Goal: Information Seeking & Learning: Learn about a topic

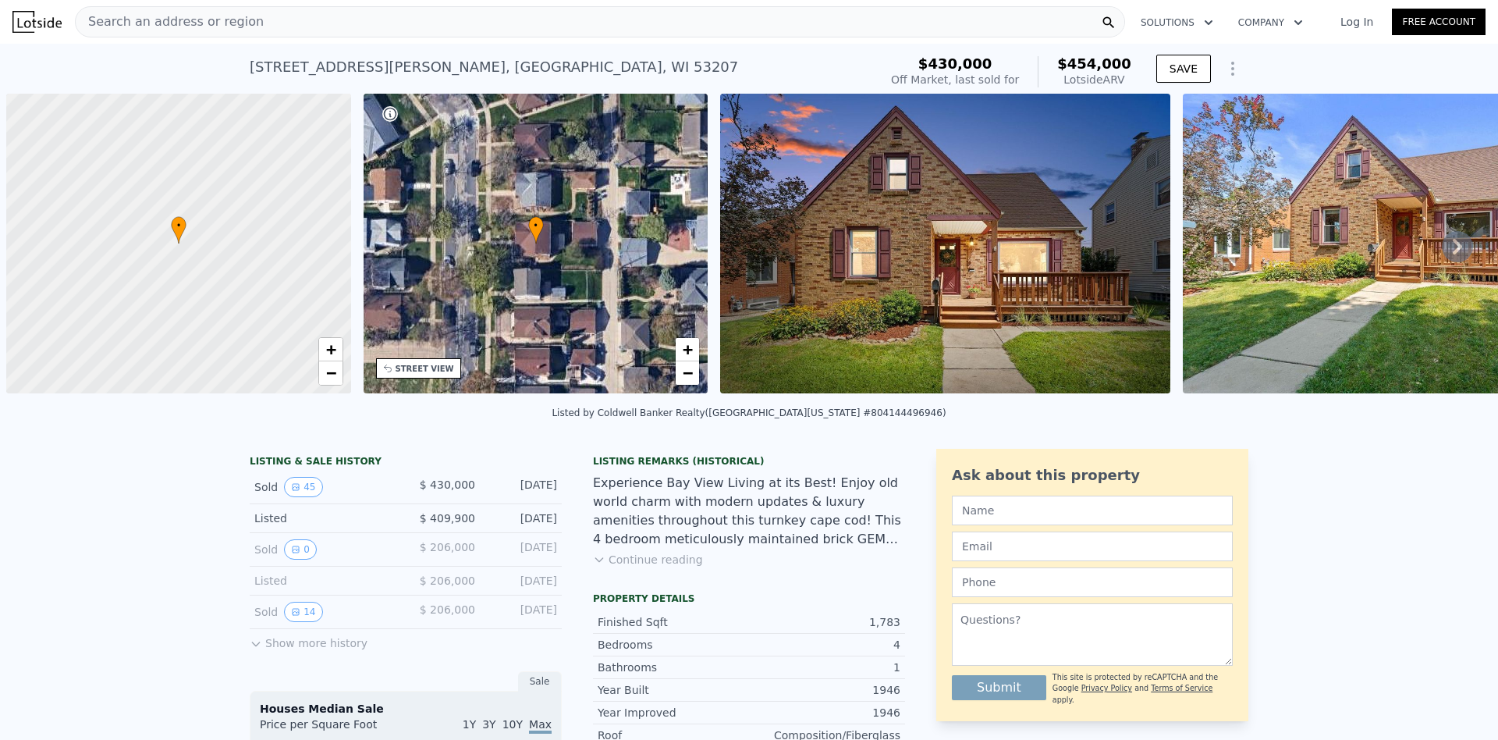
scroll to position [0, 6]
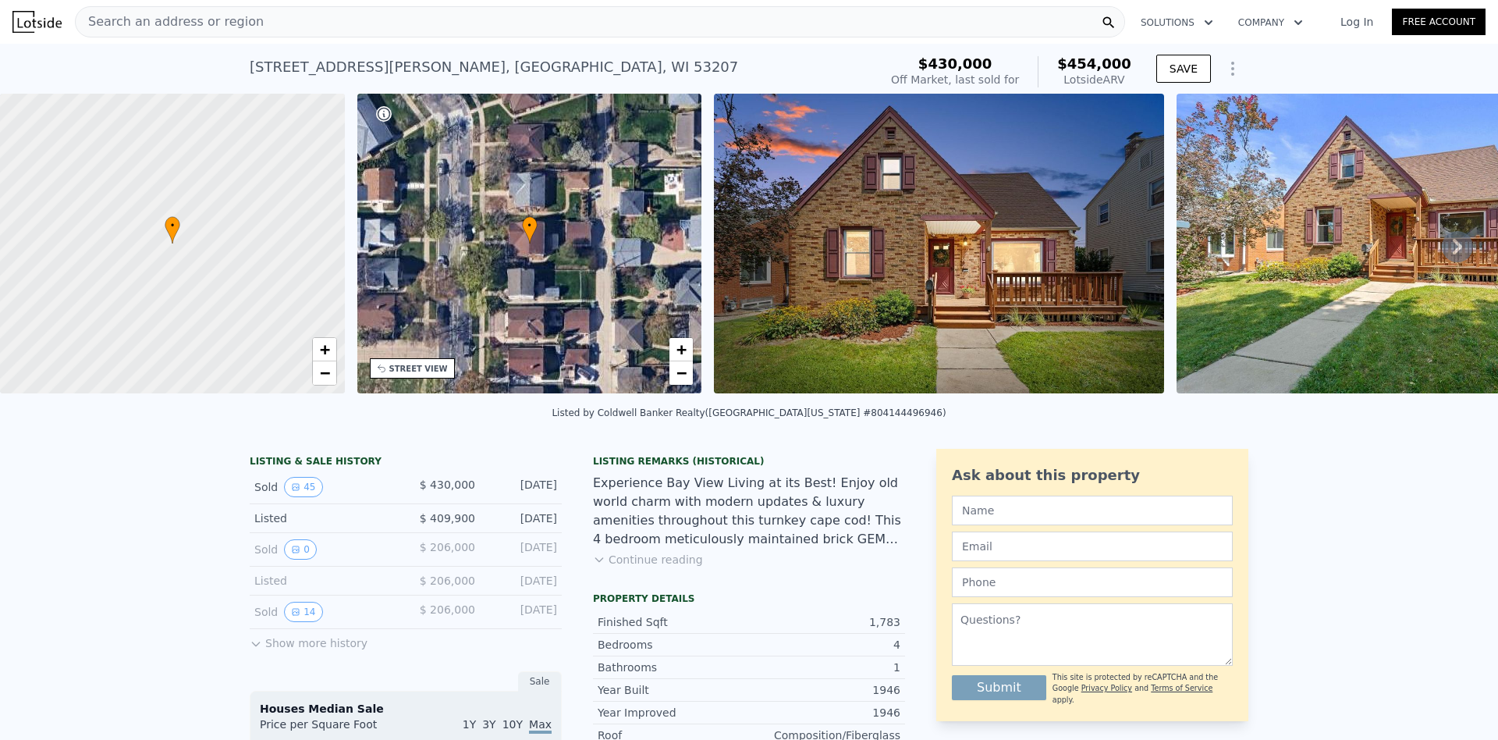
click at [27, 26] on img at bounding box center [36, 22] width 49 height 22
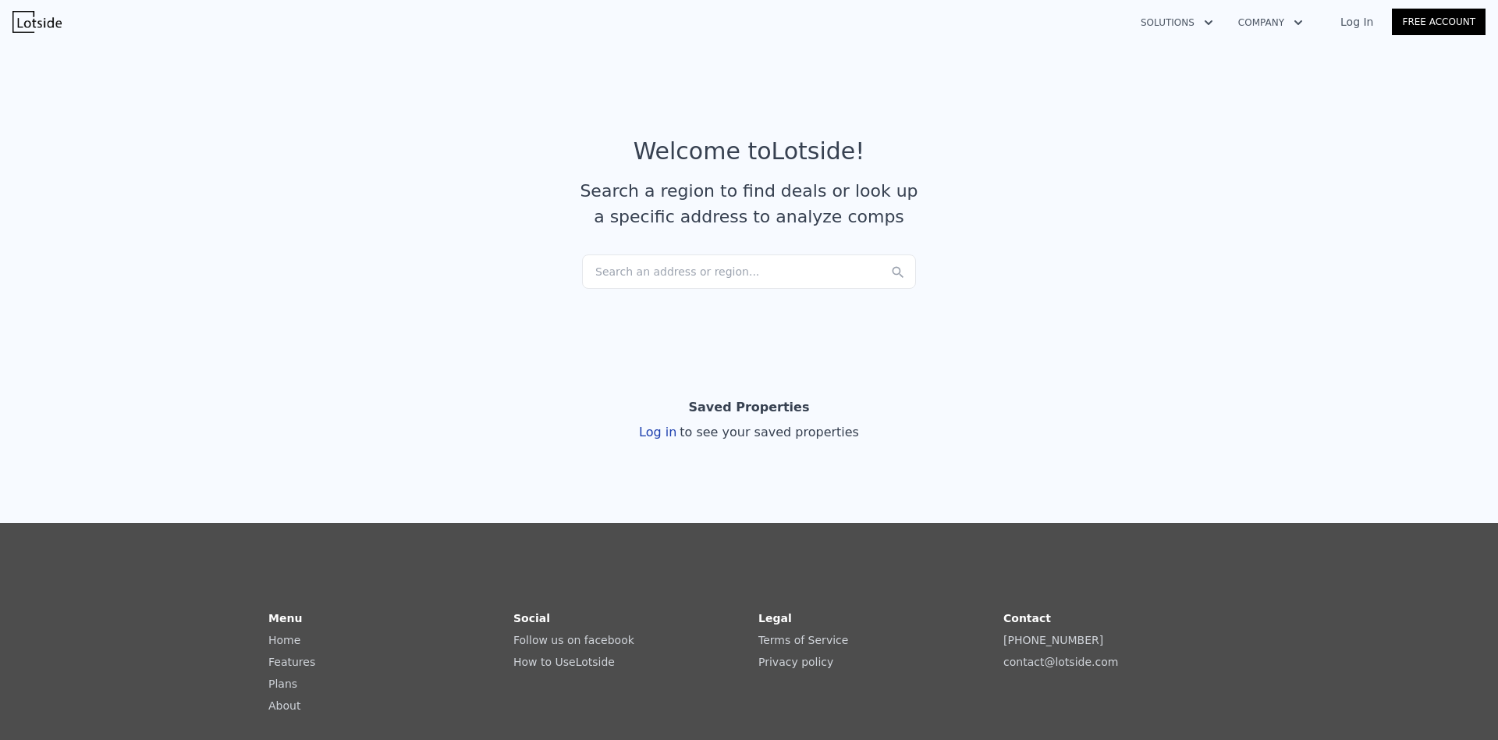
click at [665, 268] on div "Search an address or region..." at bounding box center [749, 271] width 334 height 34
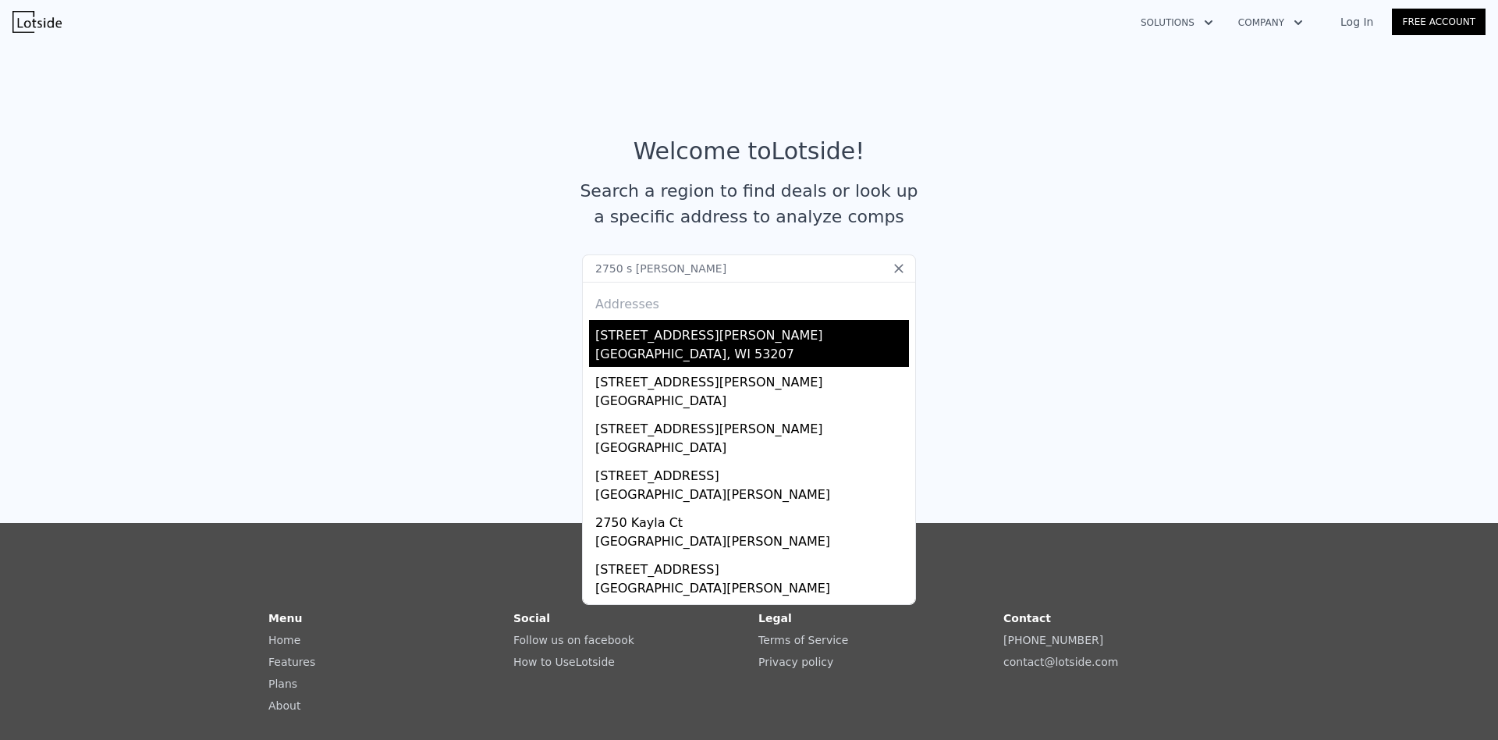
type input "2750 s [PERSON_NAME]"
click at [742, 357] on div "[GEOGRAPHIC_DATA], WI 53207" at bounding box center [752, 356] width 314 height 22
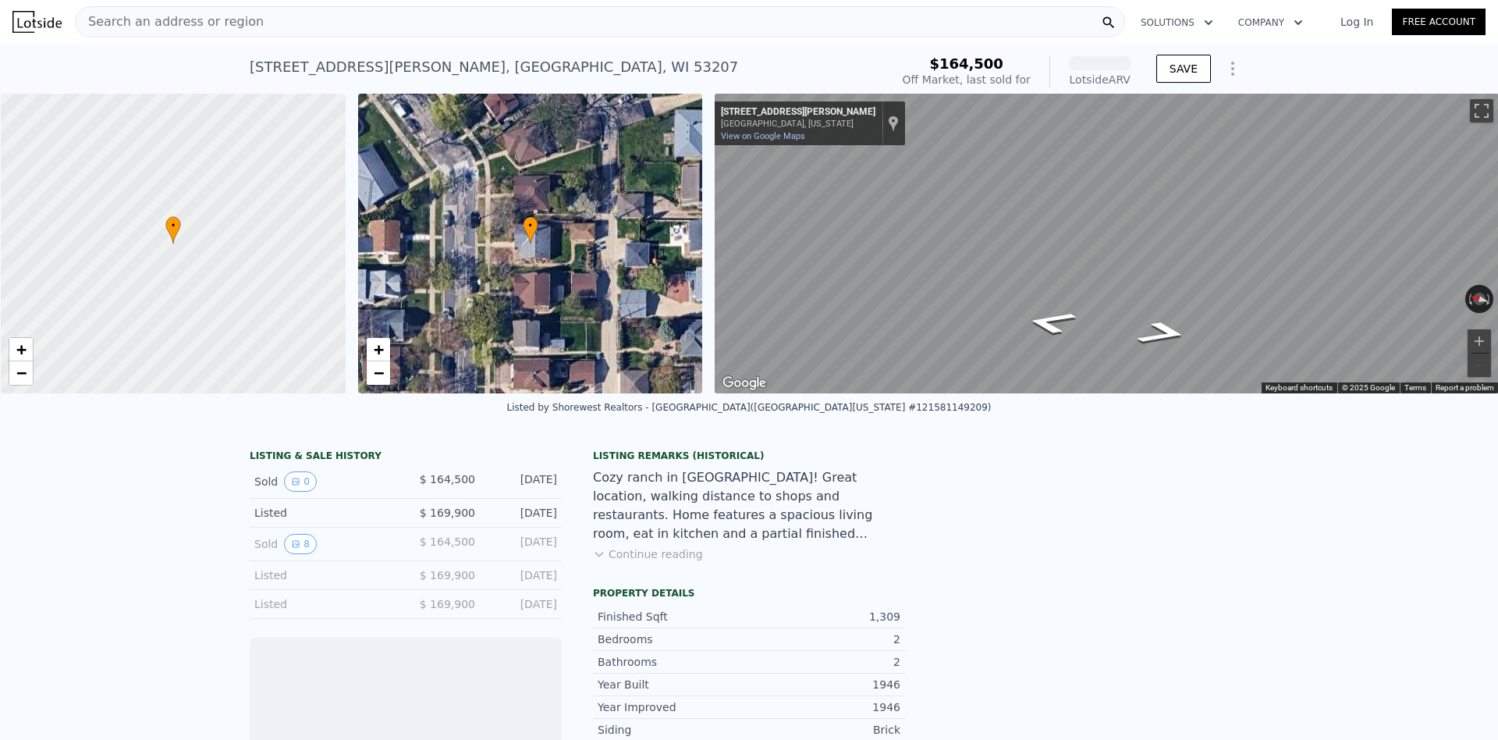
scroll to position [0, 6]
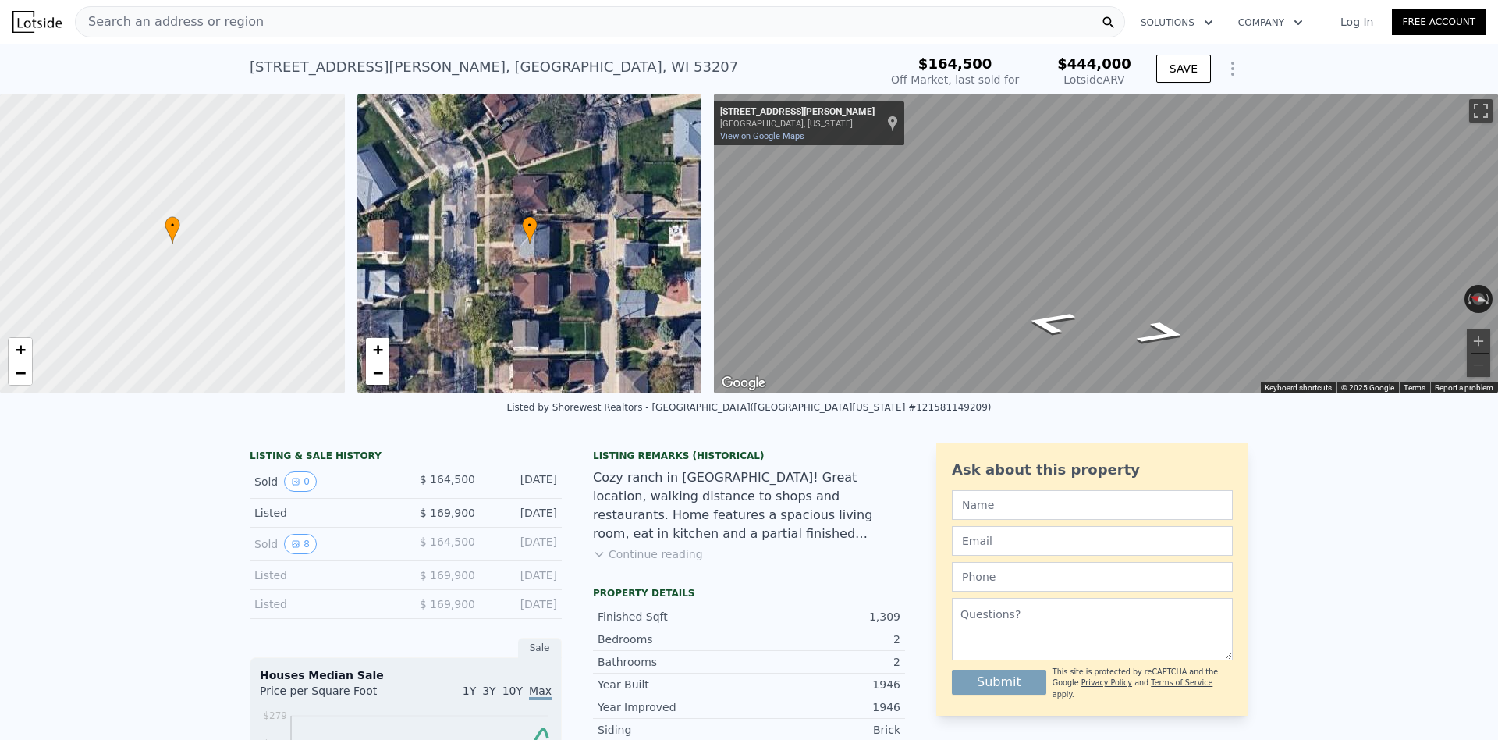
drag, startPoint x: 539, startPoint y: 513, endPoint x: 569, endPoint y: 510, distance: 30.5
click at [684, 505] on div "Cozy ranch in [GEOGRAPHIC_DATA]! Great location, walking distance to shops and …" at bounding box center [749, 505] width 312 height 75
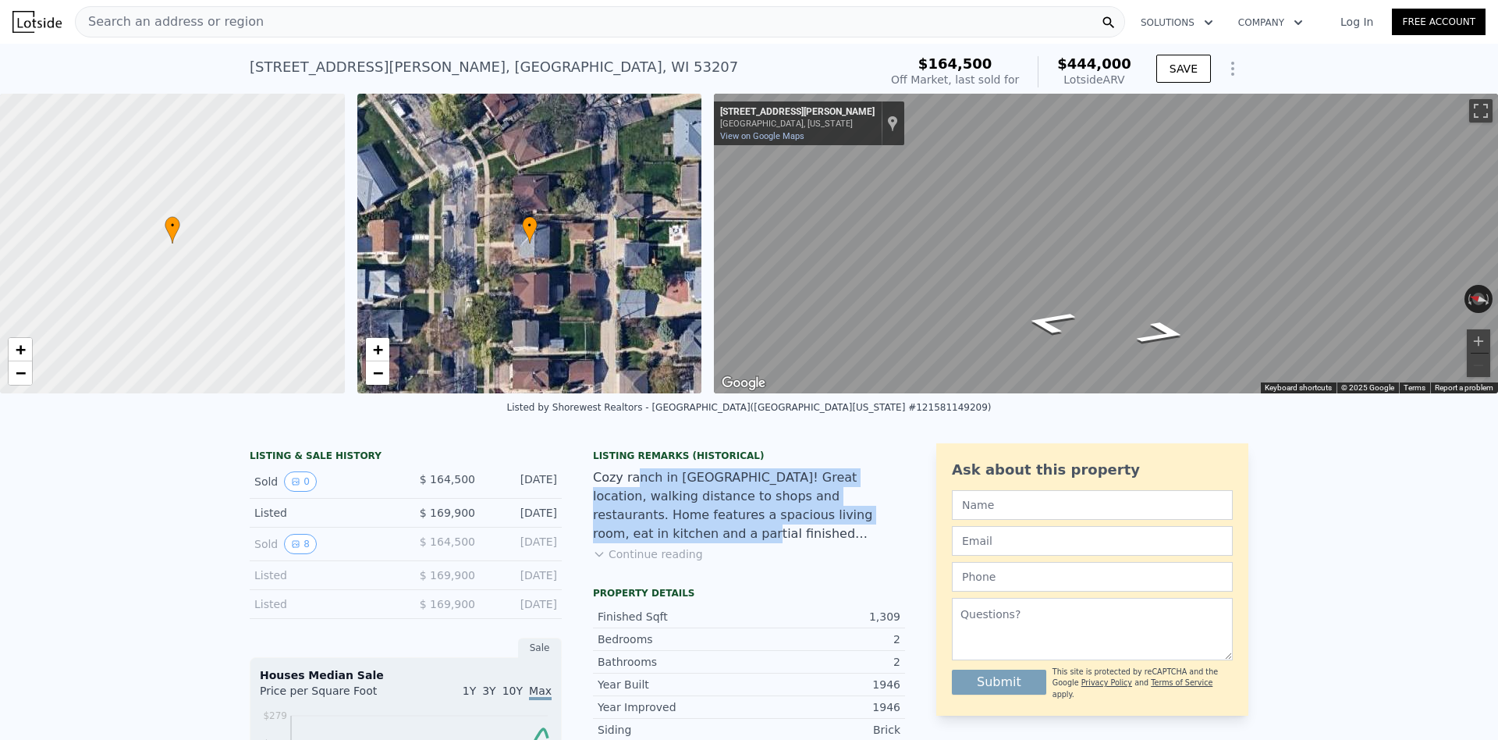
drag, startPoint x: 630, startPoint y: 482, endPoint x: 789, endPoint y: 523, distance: 163.5
click at [784, 521] on div "Cozy ranch in [GEOGRAPHIC_DATA]! Great location, walking distance to shops and …" at bounding box center [749, 505] width 312 height 75
click at [800, 525] on div "Cozy ranch in [GEOGRAPHIC_DATA]! Great location, walking distance to shops and …" at bounding box center [749, 505] width 312 height 75
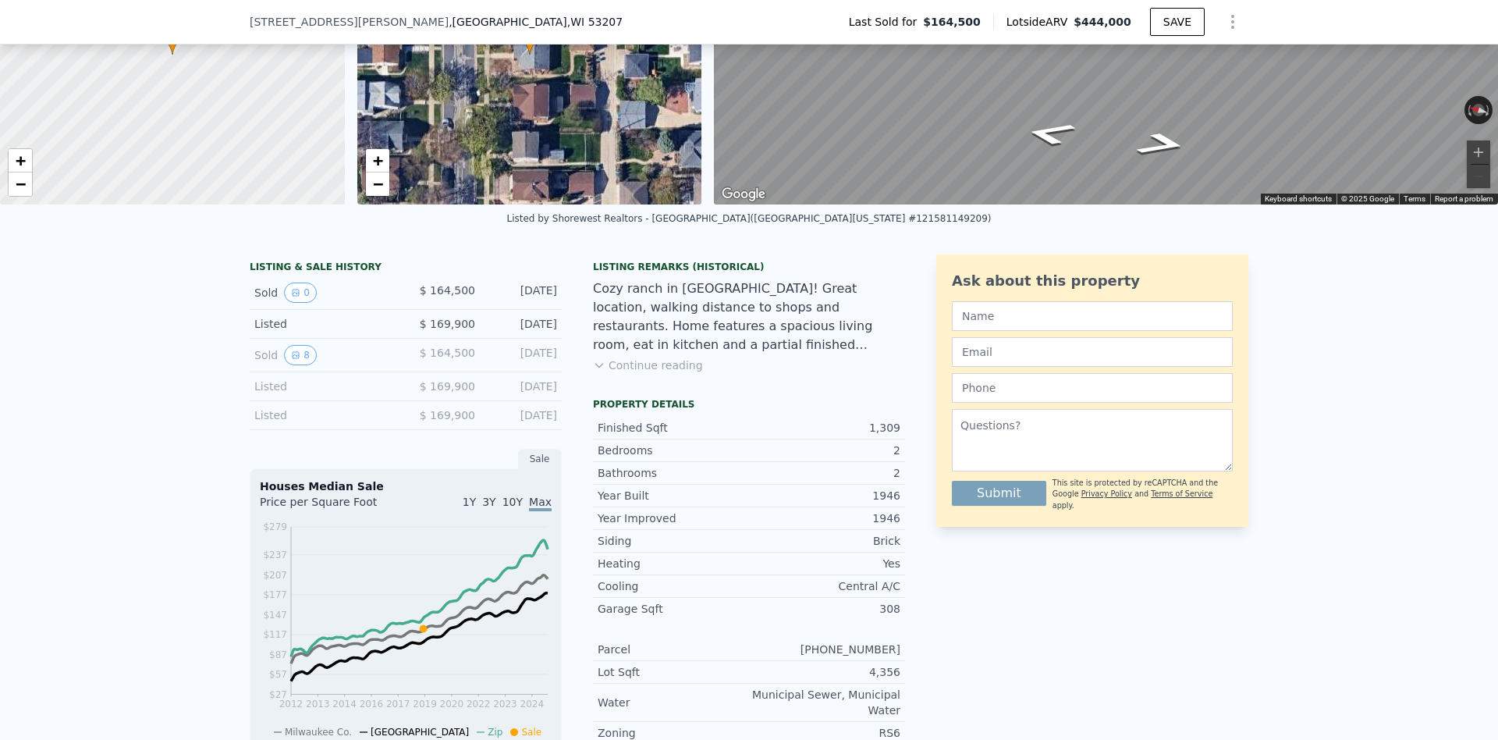
scroll to position [95, 0]
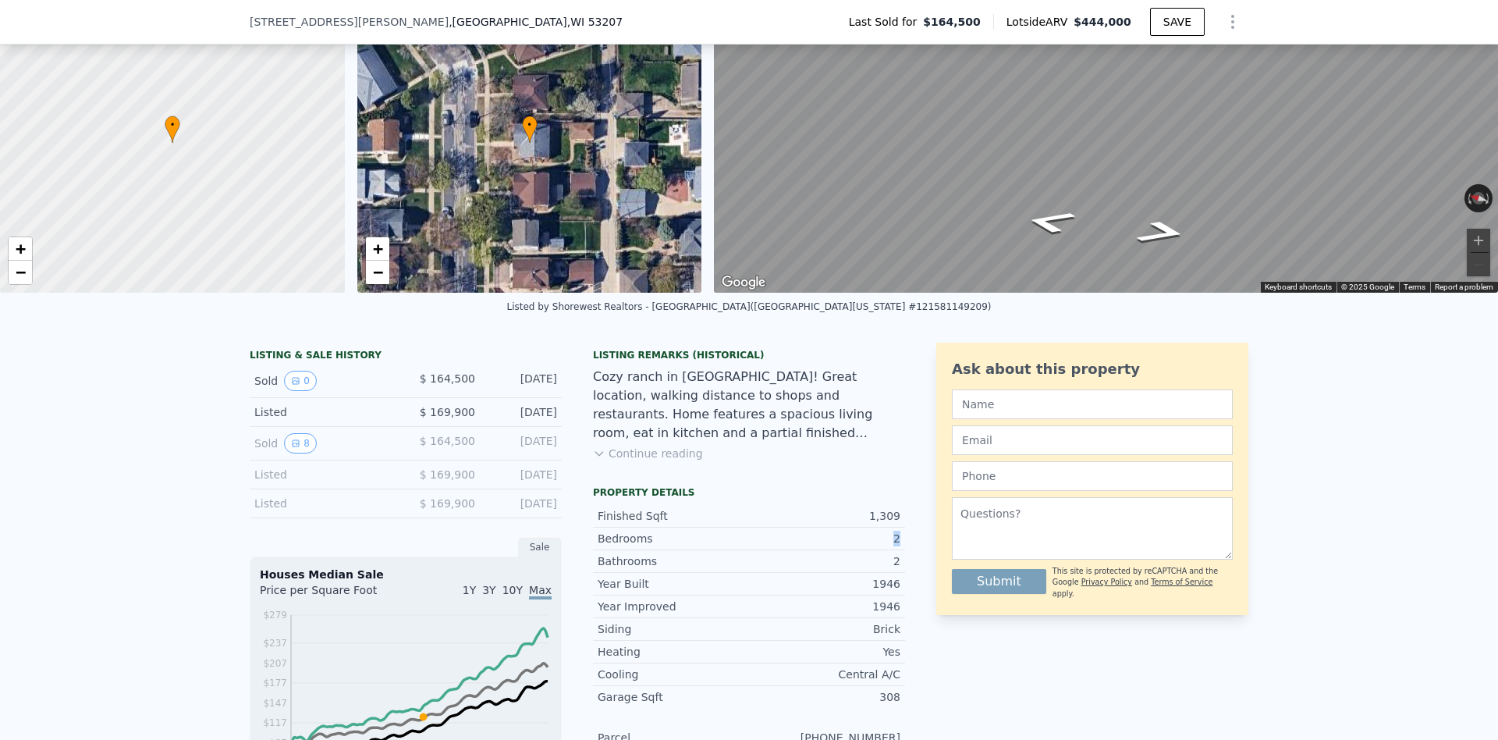
drag, startPoint x: 888, startPoint y: 541, endPoint x: 909, endPoint y: 542, distance: 21.1
click at [905, 541] on div "LISTING & SALE HISTORY Sold 0 $ 164,500 [DATE] Listed $ 169,900 [DATE] Sold 8 $…" at bounding box center [749, 737] width 999 height 790
drag, startPoint x: 891, startPoint y: 565, endPoint x: 905, endPoint y: 562, distance: 14.2
click at [899, 562] on div "2" at bounding box center [824, 561] width 151 height 16
click at [628, 453] on button "Continue reading" at bounding box center [648, 453] width 110 height 16
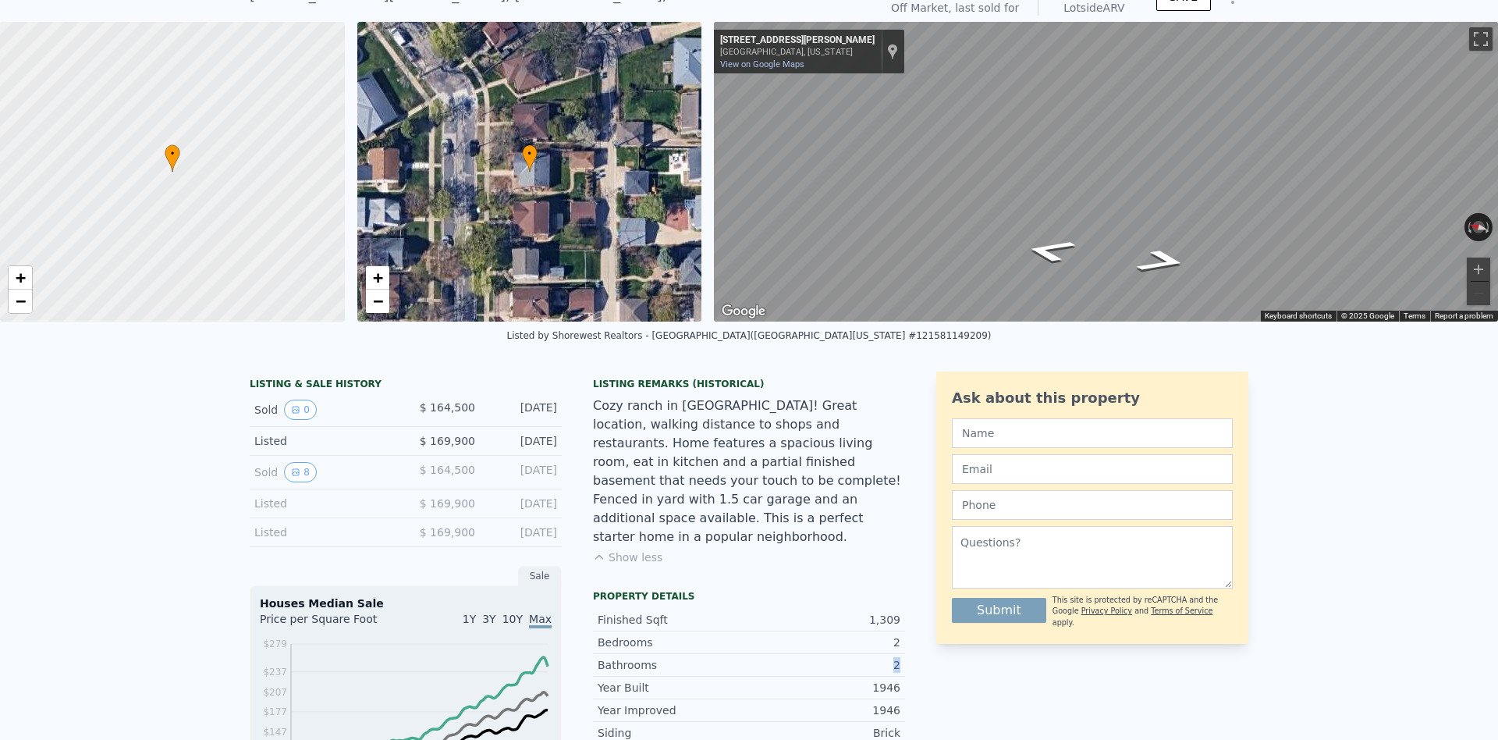
click at [286, 541] on div "Listed $ 169,900 [DATE]" at bounding box center [406, 532] width 312 height 29
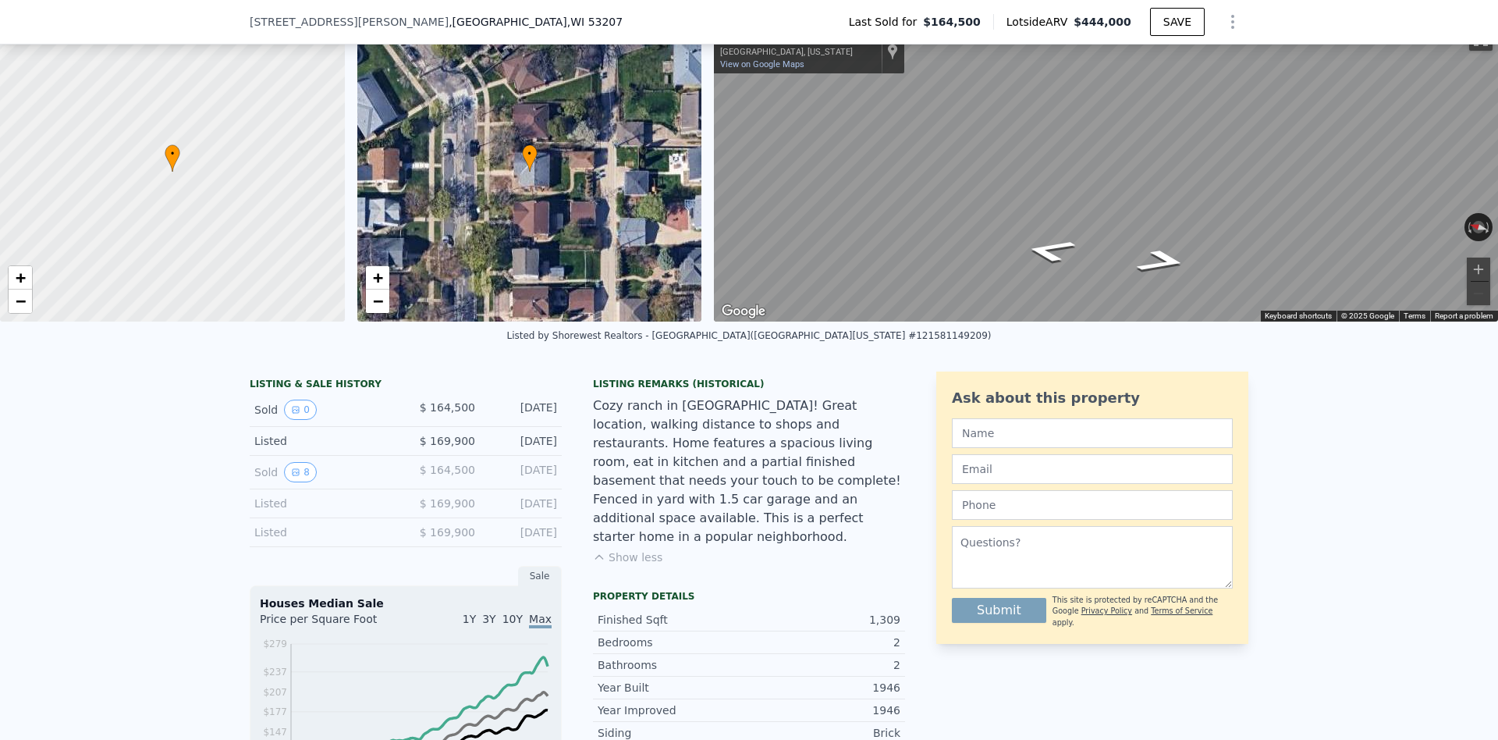
click at [300, 539] on div "Listed" at bounding box center [323, 532] width 139 height 16
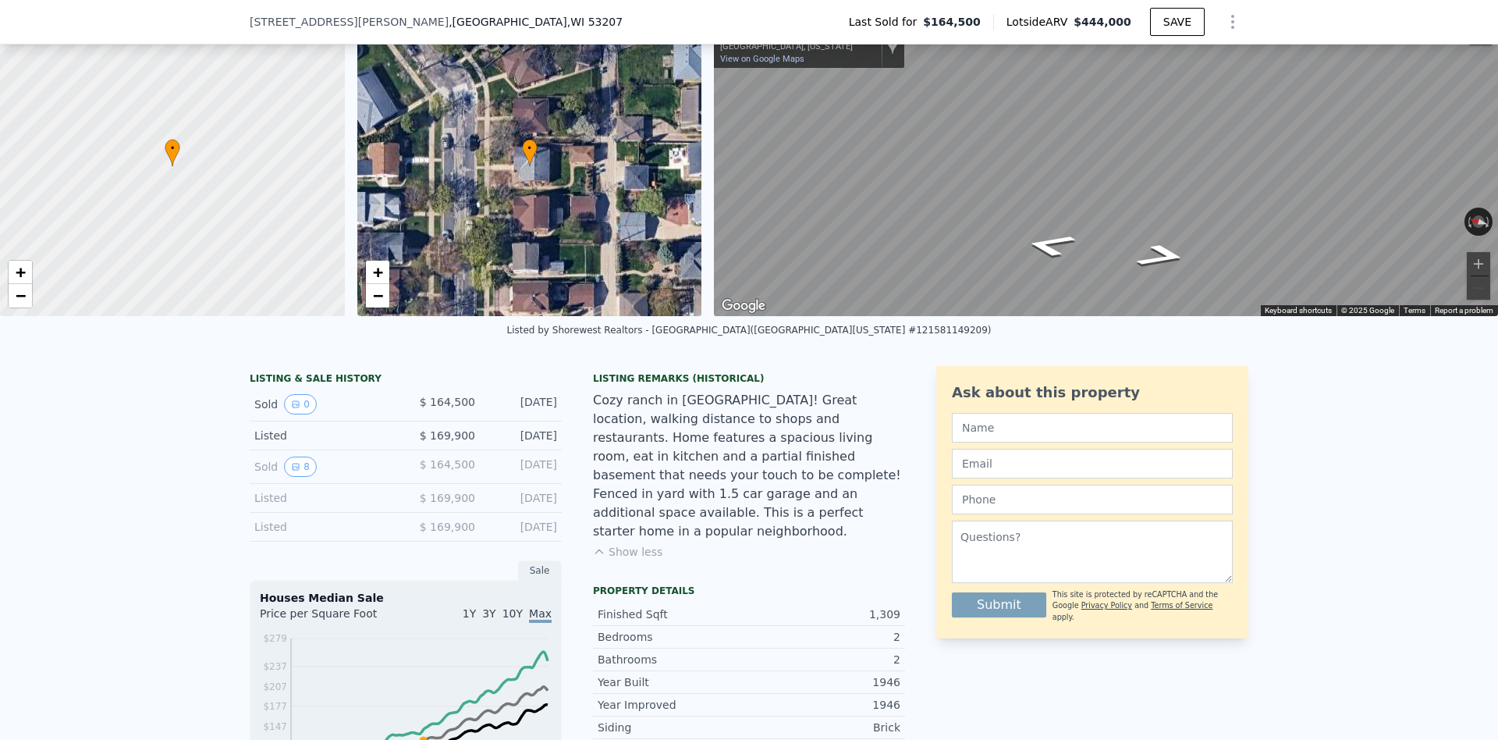
click at [541, 62] on div "• + −" at bounding box center [529, 166] width 345 height 300
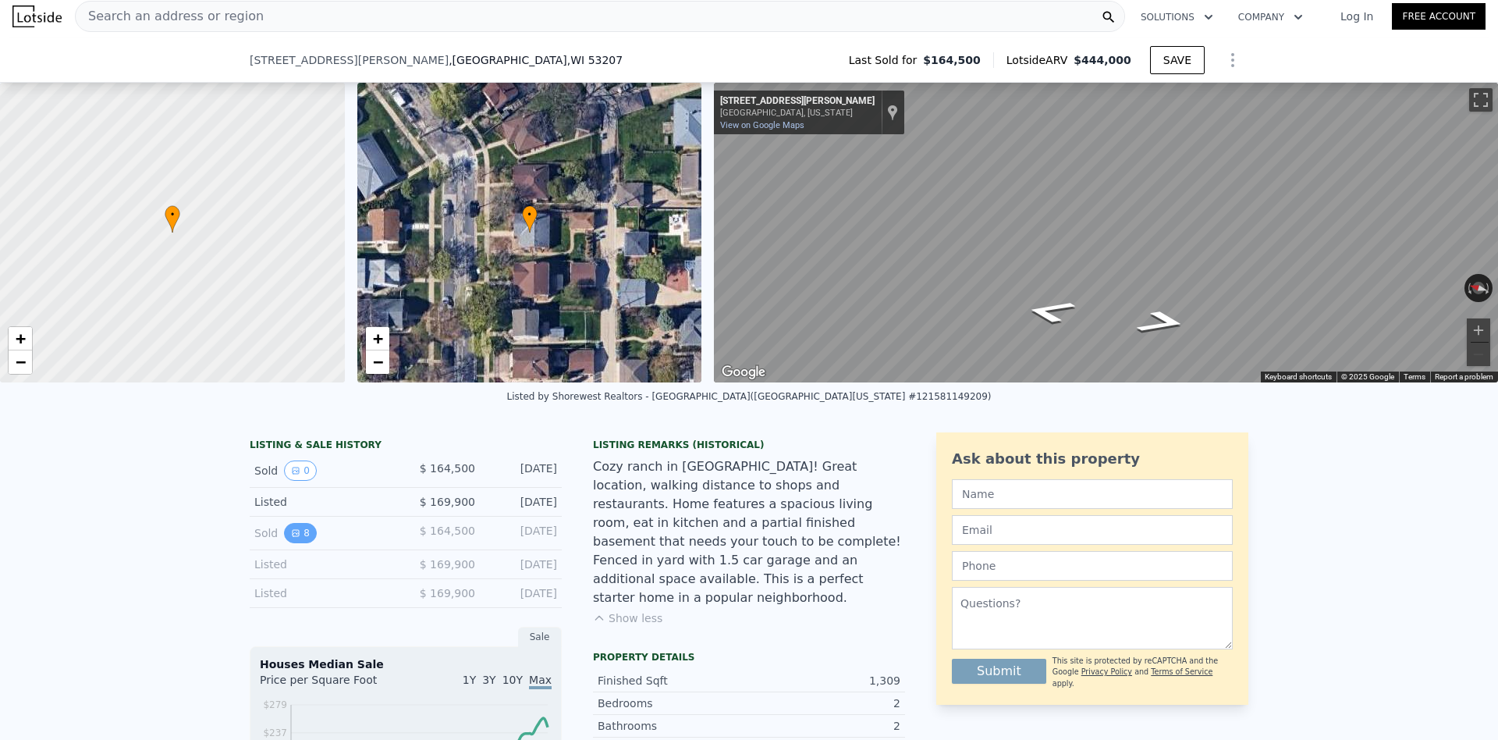
click at [299, 535] on button "8" at bounding box center [300, 533] width 33 height 20
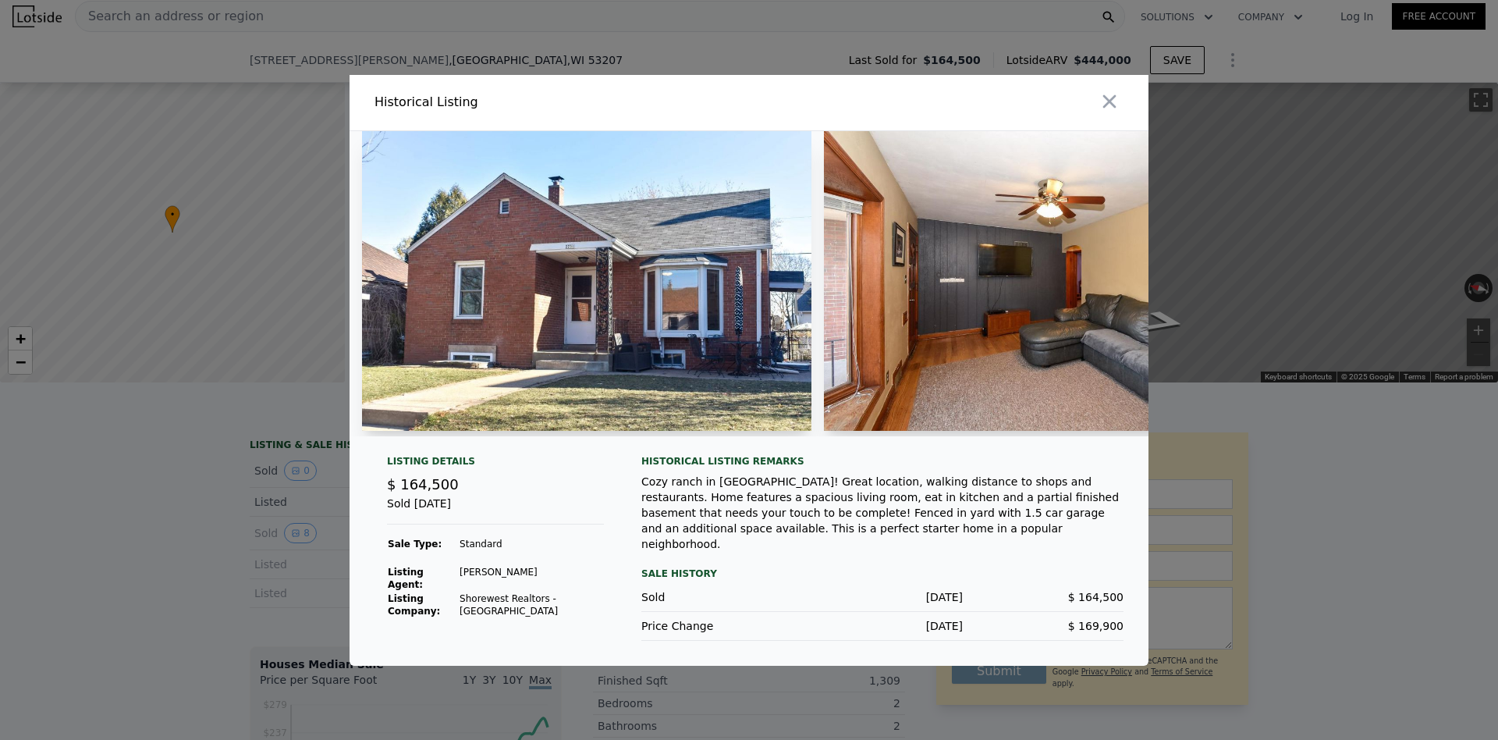
click at [1253, 454] on div at bounding box center [749, 370] width 1498 height 740
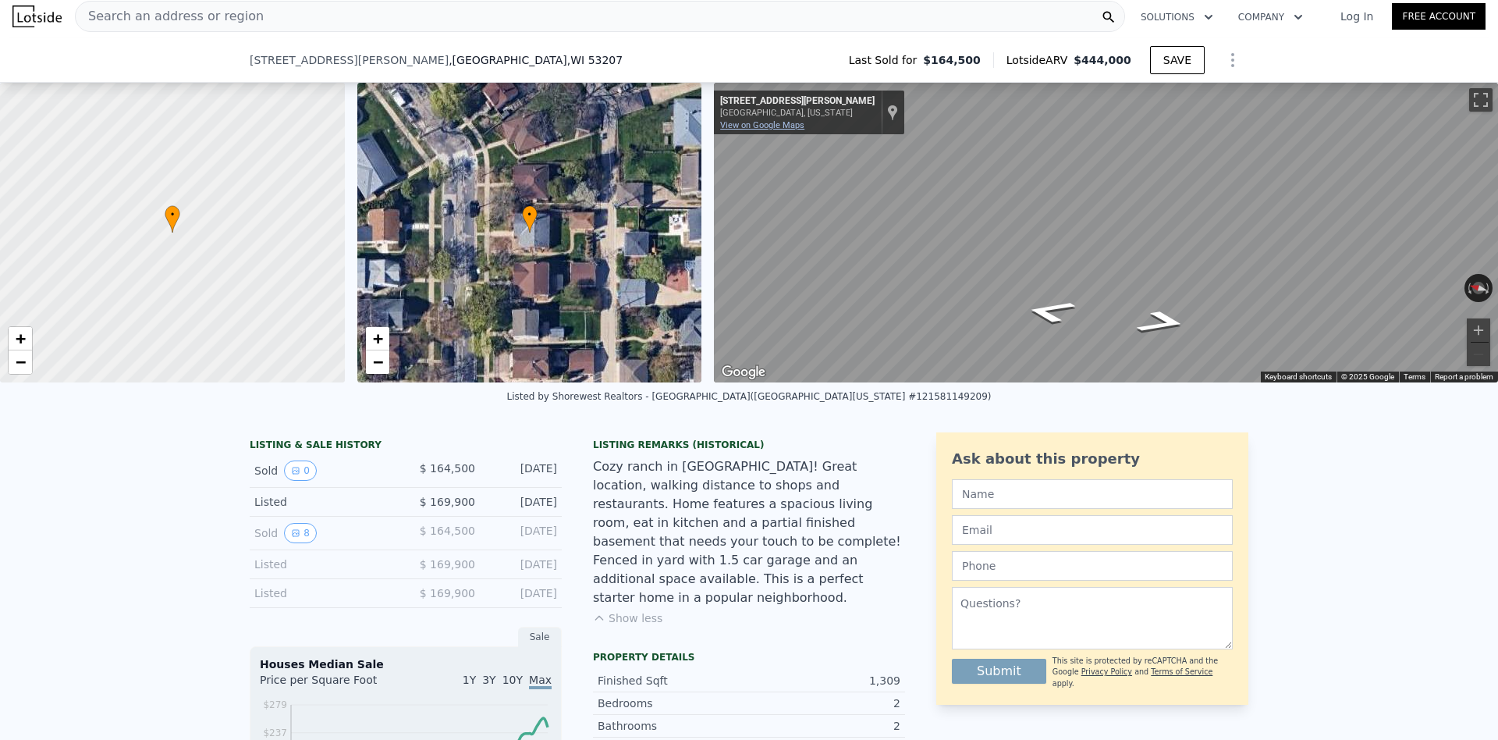
click at [783, 122] on link "View on Google Maps" at bounding box center [762, 125] width 84 height 10
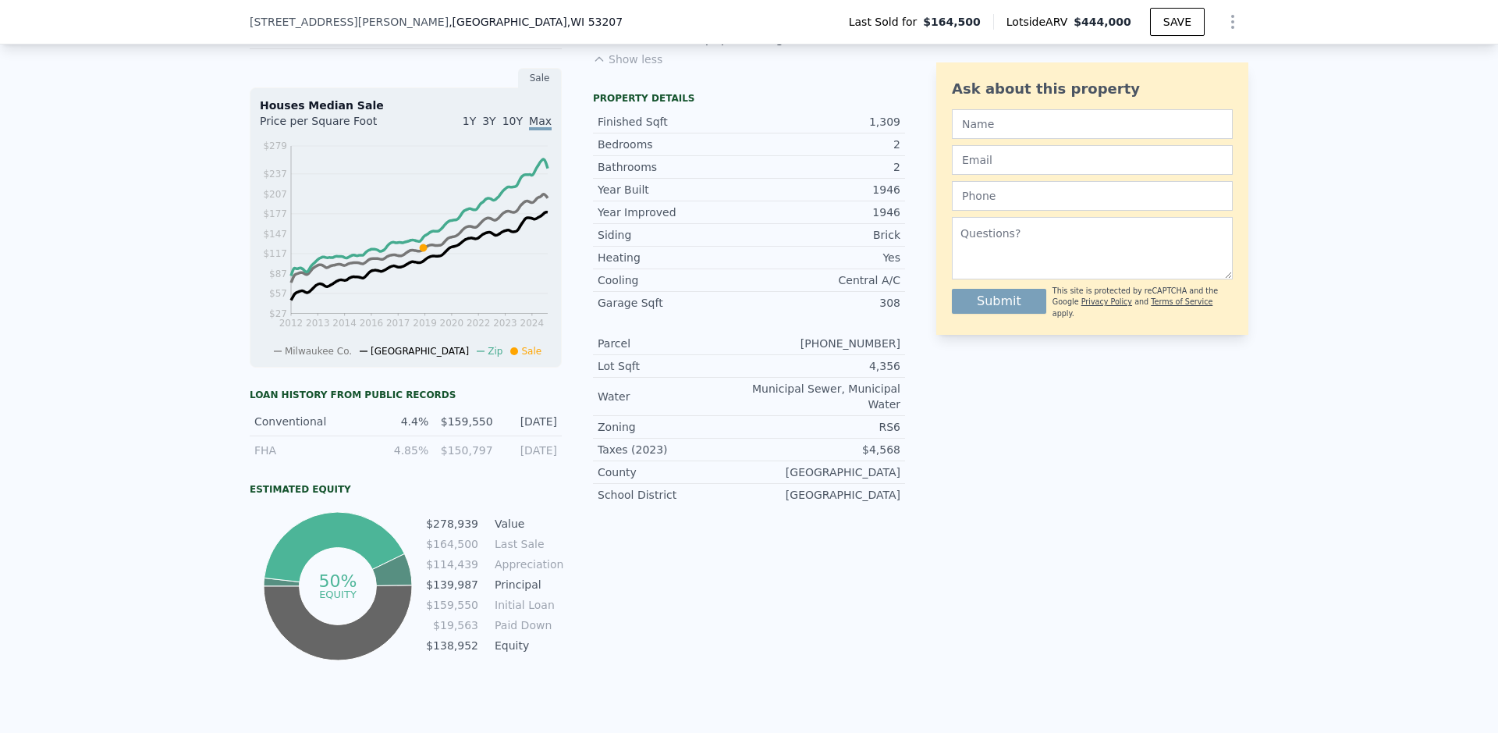
scroll to position [598, 0]
